Goal: Transaction & Acquisition: Purchase product/service

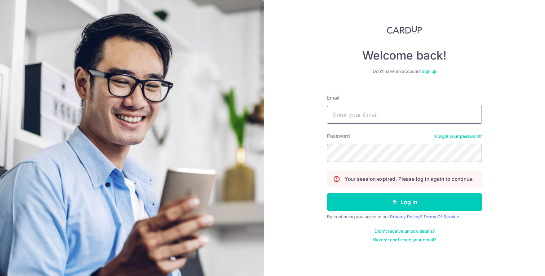
click at [350, 110] on input "Email" at bounding box center [404, 115] width 155 height 18
type input "[EMAIL_ADDRESS][DOMAIN_NAME]"
click at [327, 193] on button "Log in" at bounding box center [404, 202] width 155 height 18
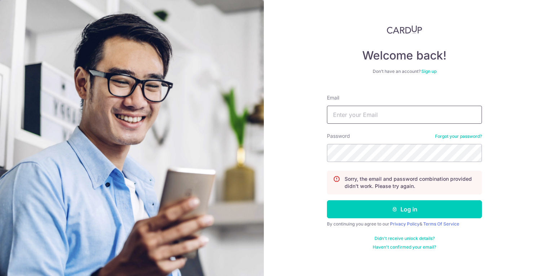
click at [361, 117] on input "Email" at bounding box center [404, 115] width 155 height 18
type input "summer88714@gmail.com"
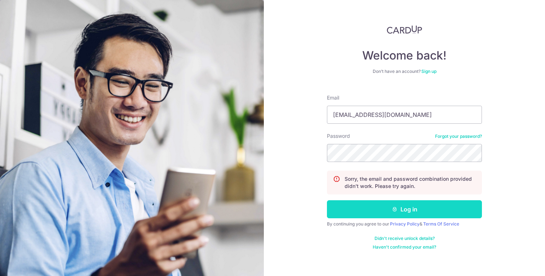
click at [421, 207] on button "Log in" at bounding box center [404, 209] width 155 height 18
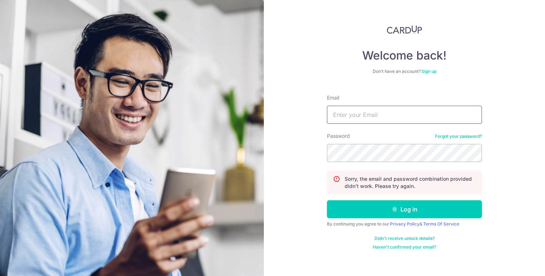
click at [427, 108] on input "Email" at bounding box center [404, 115] width 155 height 18
type input "summer88714@gmail.com"
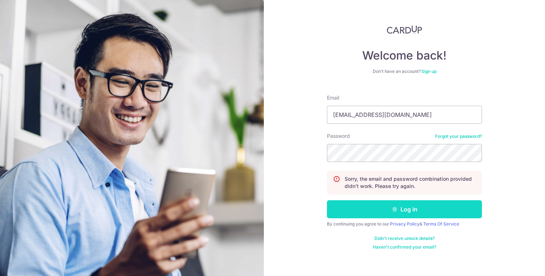
click at [401, 205] on button "Log in" at bounding box center [404, 209] width 155 height 18
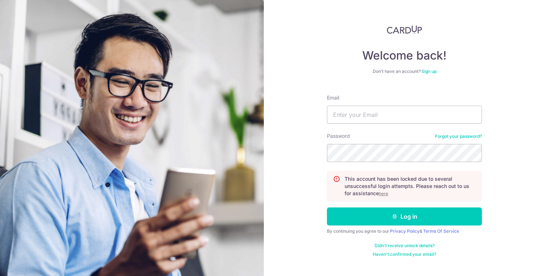
click at [386, 195] on u "here" at bounding box center [383, 193] width 9 height 5
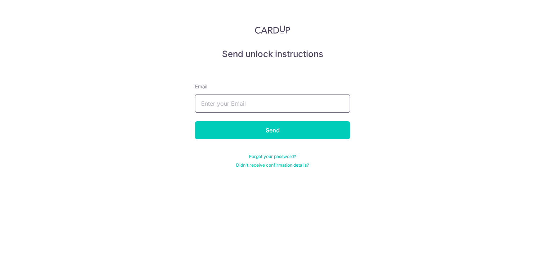
click at [259, 102] on input "text" at bounding box center [272, 103] width 155 height 18
type input "[EMAIL_ADDRESS][DOMAIN_NAME]"
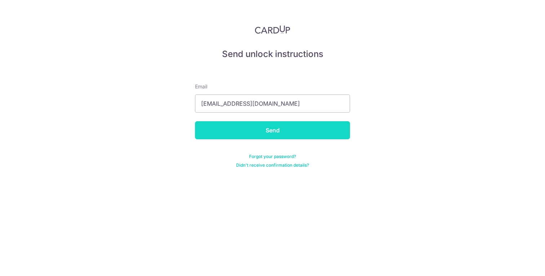
click at [257, 132] on input "Send" at bounding box center [272, 130] width 155 height 18
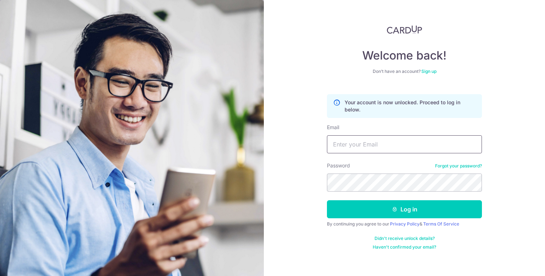
click at [367, 143] on input "Email" at bounding box center [404, 144] width 155 height 18
type input "[EMAIL_ADDRESS][DOMAIN_NAME]"
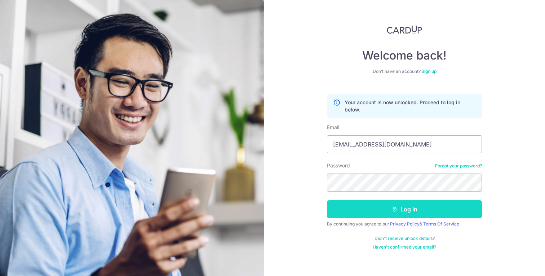
click at [412, 210] on button "Log in" at bounding box center [404, 209] width 155 height 18
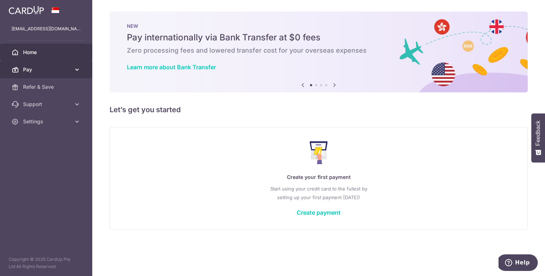
click at [54, 70] on span "Pay" at bounding box center [47, 69] width 48 height 7
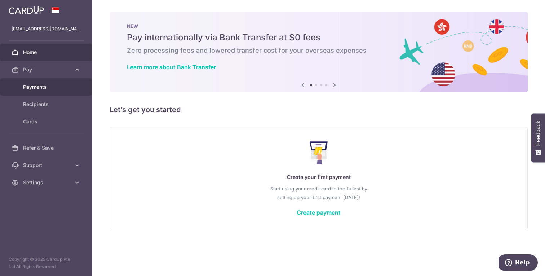
click at [54, 90] on span "Payments" at bounding box center [47, 86] width 48 height 7
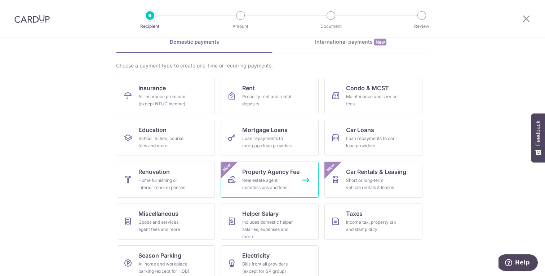
scroll to position [47, 0]
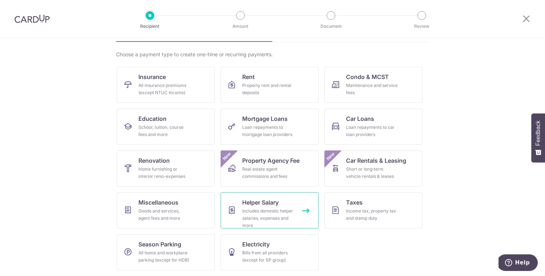
click at [259, 214] on div "Includes domestic helper salaries, expenses and more" at bounding box center [268, 218] width 52 height 22
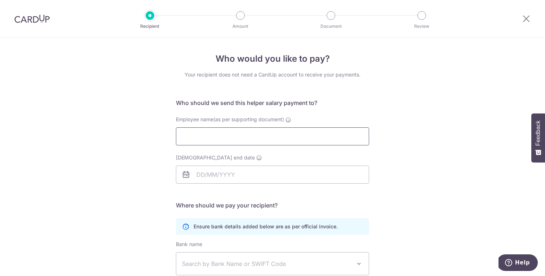
click at [247, 137] on input "Employee name(as per supporting document)" at bounding box center [272, 136] width 193 height 18
click at [155, 152] on div "Who would you like to pay? Your recipient does not need a CardUp account to rec…" at bounding box center [272, 209] width 545 height 343
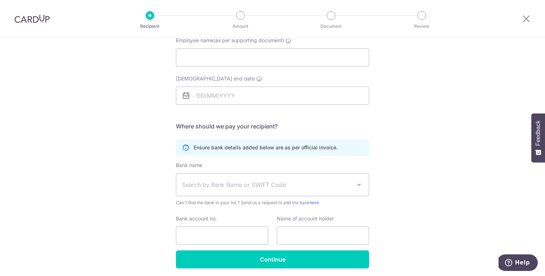
scroll to position [80, 0]
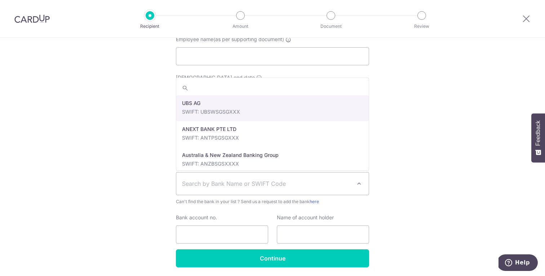
click at [206, 187] on span "Search by Bank Name or SWIFT Code" at bounding box center [266, 183] width 169 height 9
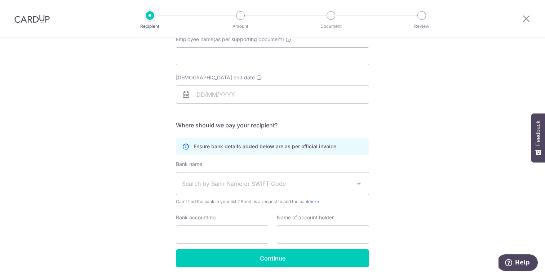
click at [132, 173] on div "Who would you like to pay? Your recipient does not need a CardUp account to rec…" at bounding box center [272, 129] width 545 height 343
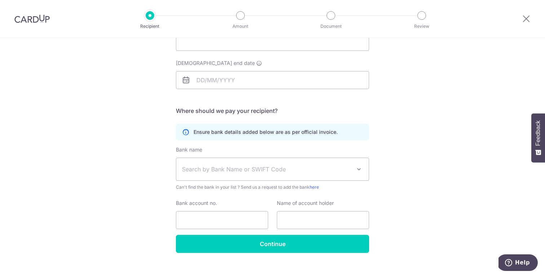
scroll to position [105, 0]
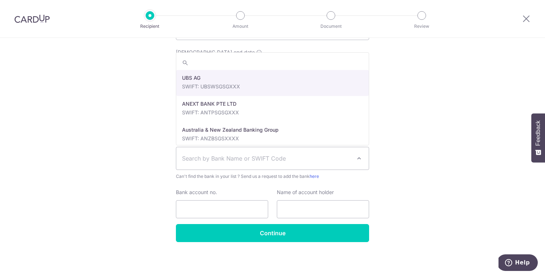
click at [343, 160] on span "Search by Bank Name or SWIFT Code" at bounding box center [266, 158] width 169 height 9
click at [424, 148] on div "Who would you like to pay? Your recipient does not need a CardUp account to rec…" at bounding box center [272, 104] width 545 height 343
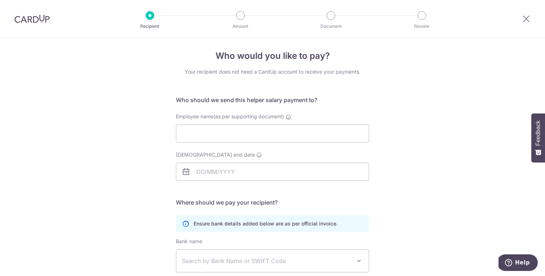
scroll to position [0, 0]
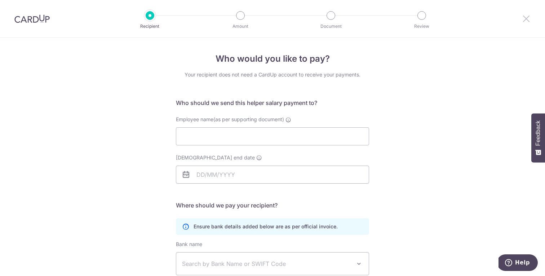
click at [525, 20] on icon at bounding box center [526, 18] width 9 height 9
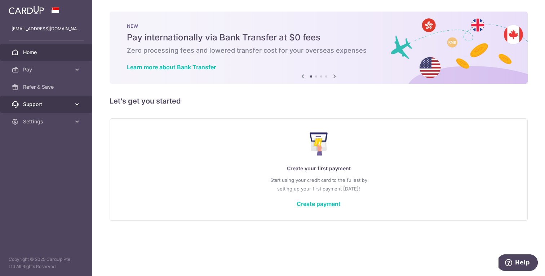
click at [61, 106] on span "Support" at bounding box center [47, 104] width 48 height 7
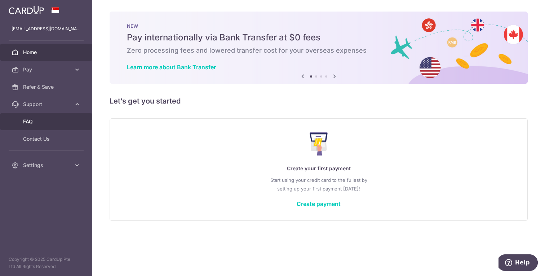
click at [50, 125] on link "FAQ" at bounding box center [46, 121] width 92 height 17
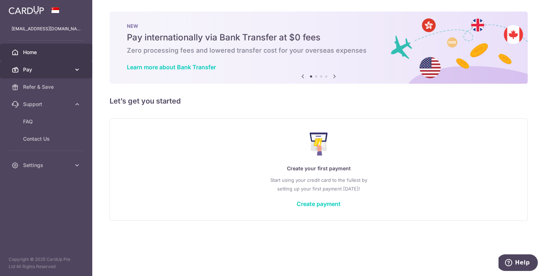
click at [52, 62] on link "Pay" at bounding box center [46, 69] width 92 height 17
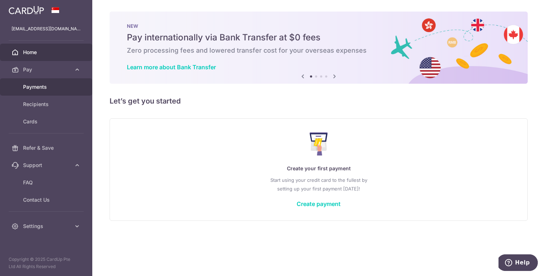
click at [59, 85] on span "Payments" at bounding box center [47, 86] width 48 height 7
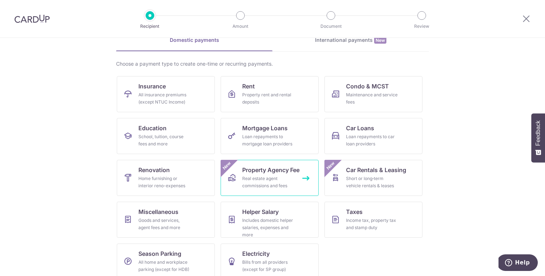
scroll to position [47, 0]
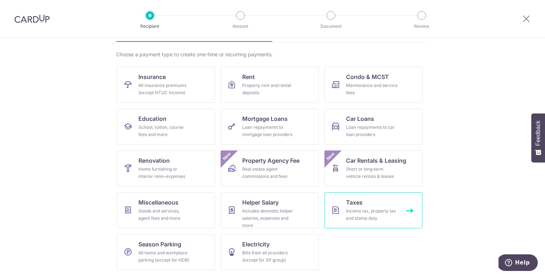
click at [345, 208] on link "Taxes Income tax, property tax and stamp duty" at bounding box center [373, 210] width 98 height 36
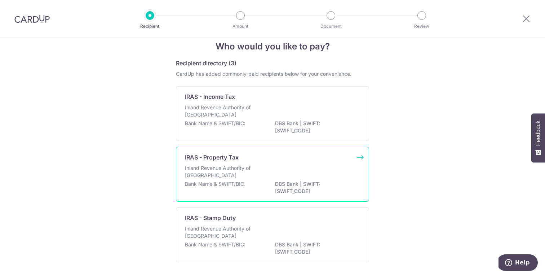
scroll to position [19, 0]
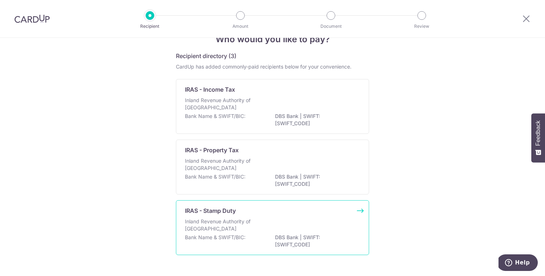
click at [238, 225] on p "Inland Revenue Authority of [GEOGRAPHIC_DATA]" at bounding box center [223, 225] width 76 height 14
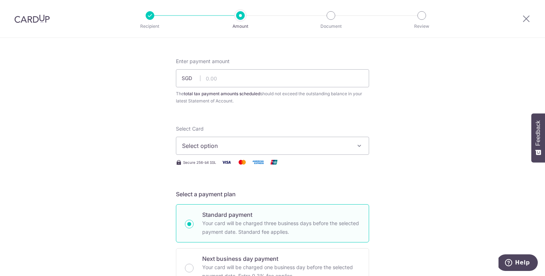
scroll to position [45, 0]
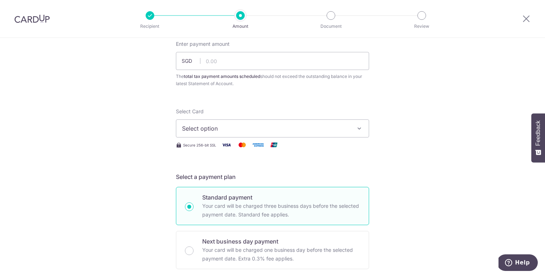
click at [223, 130] on span "Select option" at bounding box center [266, 128] width 168 height 9
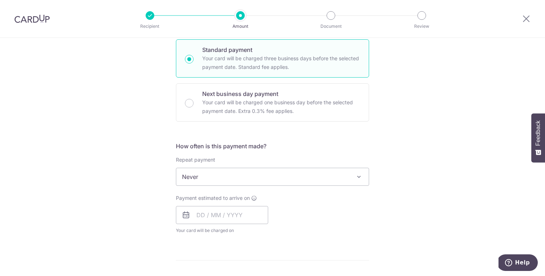
scroll to position [195, 0]
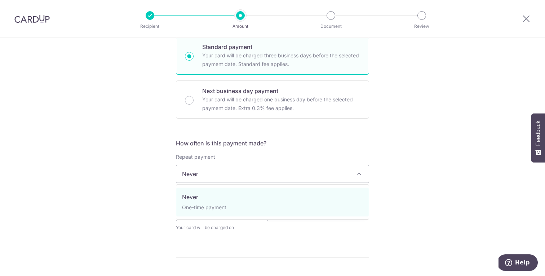
click at [228, 180] on span "Never" at bounding box center [272, 173] width 192 height 17
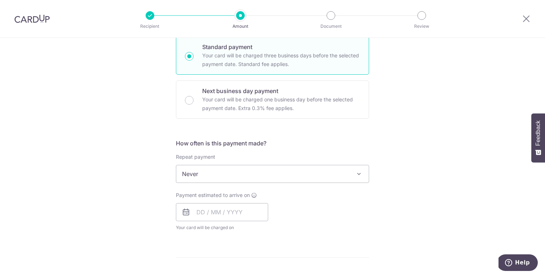
click at [139, 182] on div "Tell us more about your payment Enter payment amount SGD The total tax payment …" at bounding box center [272, 177] width 545 height 669
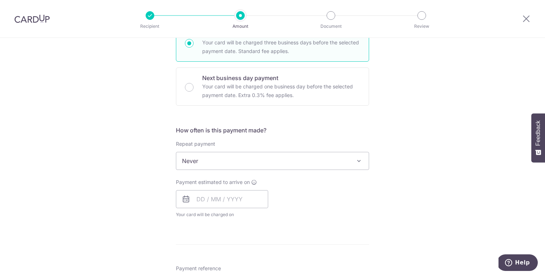
click at [320, 195] on div "Payment estimated to arrive on Your card will be charged on for the first payme…" at bounding box center [272, 198] width 202 height 40
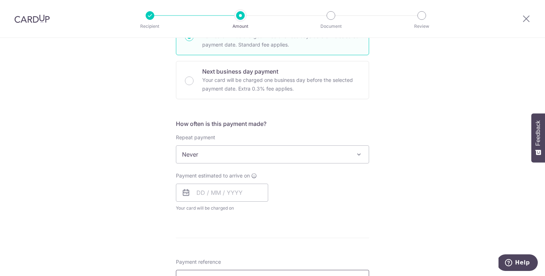
scroll to position [308, 0]
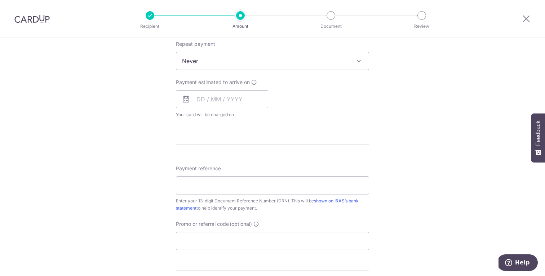
click at [266, 57] on span "Never" at bounding box center [272, 60] width 192 height 17
click at [420, 120] on div "Tell us more about your payment Enter payment amount SGD The total tax payment …" at bounding box center [272, 64] width 545 height 669
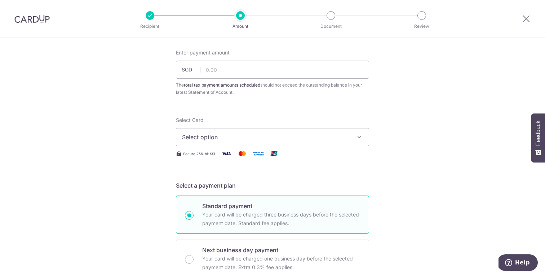
scroll to position [0, 0]
